Goal: Task Accomplishment & Management: Use online tool/utility

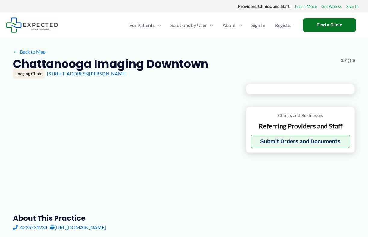
type input "**********"
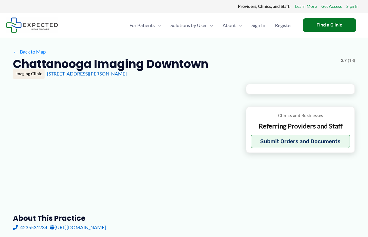
type input "**********"
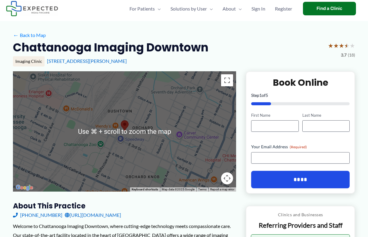
scroll to position [16, 0]
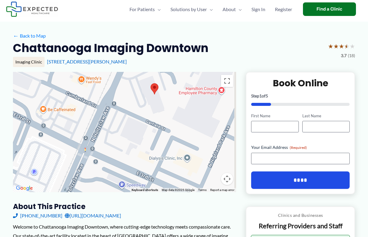
drag, startPoint x: 150, startPoint y: 137, endPoint x: 64, endPoint y: 165, distance: 90.3
click at [64, 165] on div at bounding box center [124, 132] width 223 height 121
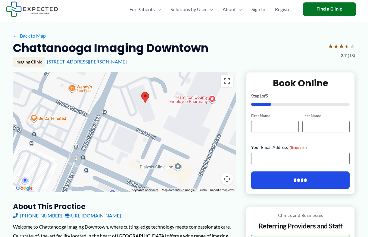
drag, startPoint x: 110, startPoint y: 128, endPoint x: 99, endPoint y: 132, distance: 12.1
click at [99, 132] on div at bounding box center [124, 132] width 223 height 121
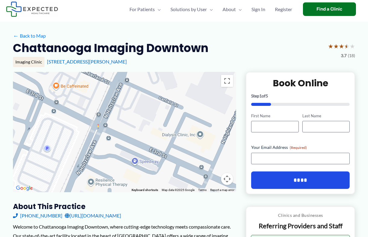
drag, startPoint x: 123, startPoint y: 148, endPoint x: 151, endPoint y: 112, distance: 45.1
click at [151, 112] on div at bounding box center [124, 132] width 223 height 121
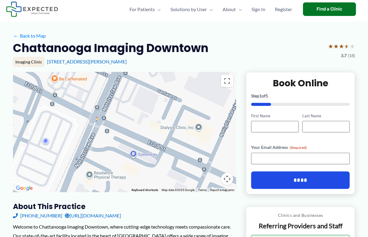
drag, startPoint x: 151, startPoint y: 112, endPoint x: 137, endPoint y: 127, distance: 19.8
click at [137, 127] on div at bounding box center [124, 132] width 223 height 121
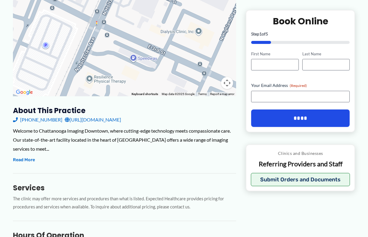
scroll to position [100, 0]
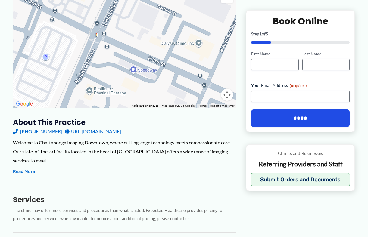
click at [95, 130] on link "[URL][DOMAIN_NAME]" at bounding box center [93, 131] width 56 height 9
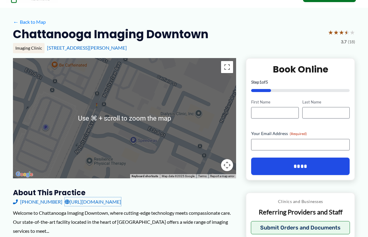
scroll to position [0, 0]
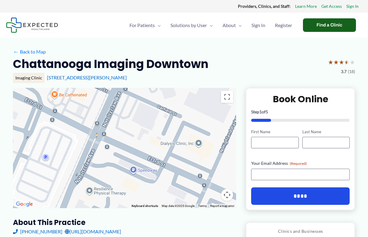
click at [320, 27] on div "Find a Clinic" at bounding box center [329, 25] width 53 height 14
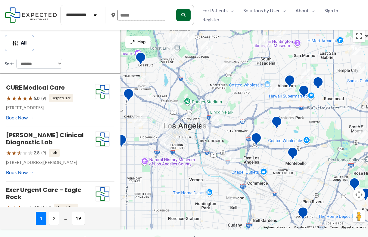
drag, startPoint x: 135, startPoint y: 14, endPoint x: 129, endPoint y: 14, distance: 6.0
click at [129, 14] on input "text" at bounding box center [142, 15] width 48 height 11
drag, startPoint x: 121, startPoint y: 14, endPoint x: 139, endPoint y: 14, distance: 17.8
click at [139, 14] on input "text" at bounding box center [142, 15] width 48 height 11
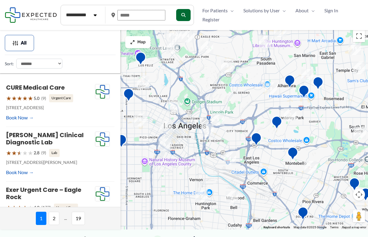
click at [138, 14] on input "text" at bounding box center [142, 15] width 48 height 11
drag, startPoint x: 129, startPoint y: 14, endPoint x: 149, endPoint y: 17, distance: 19.7
click at [149, 17] on input "text" at bounding box center [142, 15] width 48 height 11
click at [97, 17] on select "**********" at bounding box center [81, 15] width 38 height 12
select select "***"
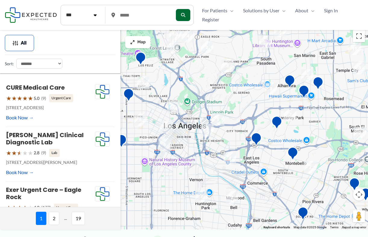
click at [62, 9] on select "**********" at bounding box center [81, 15] width 38 height 12
click at [187, 14] on button "submit" at bounding box center [183, 15] width 14 height 12
click at [139, 14] on input "text" at bounding box center [142, 15] width 48 height 11
drag, startPoint x: 120, startPoint y: 15, endPoint x: 134, endPoint y: 15, distance: 14.2
click at [134, 15] on input "text" at bounding box center [142, 15] width 48 height 11
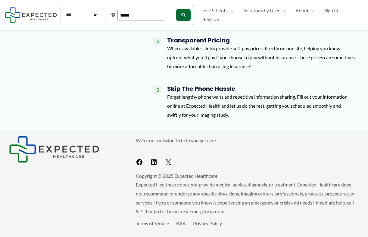
scroll to position [328, 0]
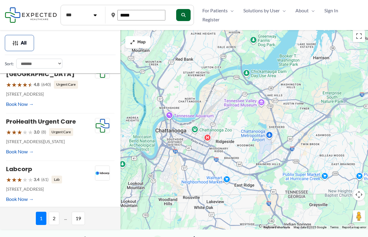
type input "*****"
